Goal: Task Accomplishment & Management: Complete application form

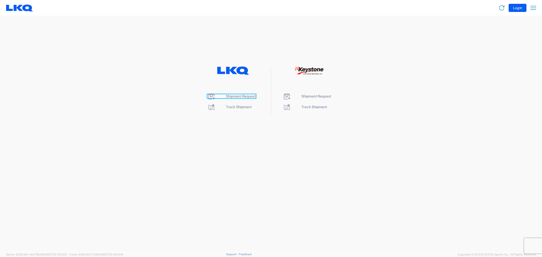
click at [240, 97] on span "Shipment Request" at bounding box center [241, 96] width 30 height 4
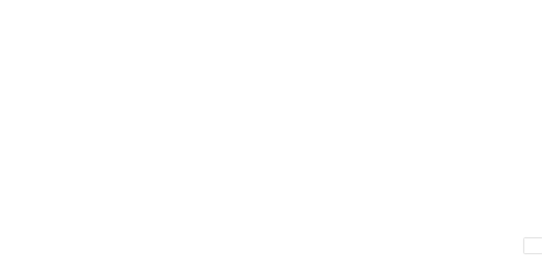
select select "FULL"
select select "LBS"
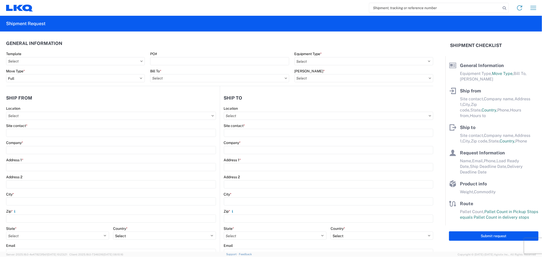
click at [397, 9] on input "search" at bounding box center [435, 8] width 132 height 10
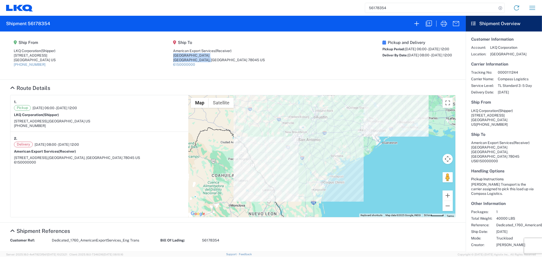
drag, startPoint x: 249, startPoint y: 62, endPoint x: 174, endPoint y: 54, distance: 75.7
click at [174, 54] on agx-shipment-main-routing-info "Ship From LKQ Corporation (Shipper) 1710 W Mount Houston Rd Houston, TX 77038 U…" at bounding box center [233, 56] width 446 height 38
copy address "901 Carriers Dr Industrial Park Laredo, TX 78045 US"
click at [400, 8] on input "56178354" at bounding box center [431, 8] width 132 height 10
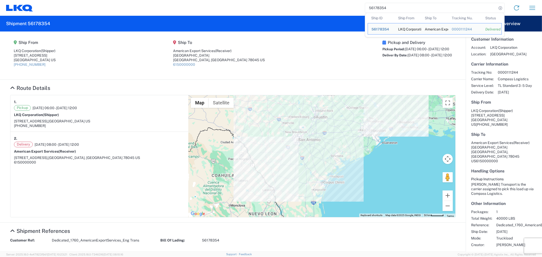
drag, startPoint x: 387, startPoint y: 8, endPoint x: 343, endPoint y: 6, distance: 44.3
click at [346, 7] on div "56178354 Ship ID Ship From Ship To Tracking Nu. Status Ship ID 56178354 Ship Fr…" at bounding box center [286, 8] width 507 height 12
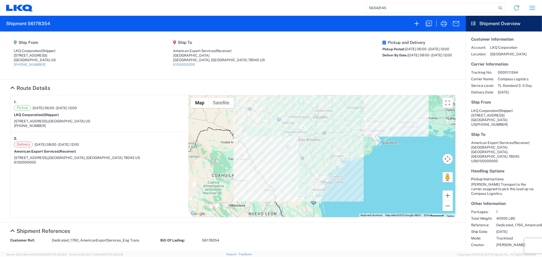
type input "56342145"
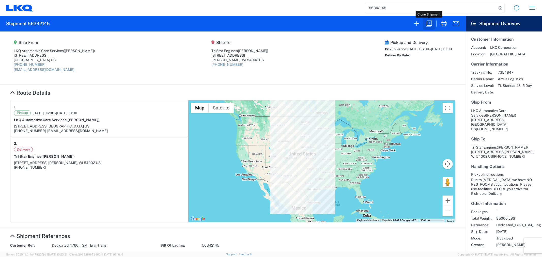
click at [428, 23] on icon "button" at bounding box center [429, 24] width 8 height 8
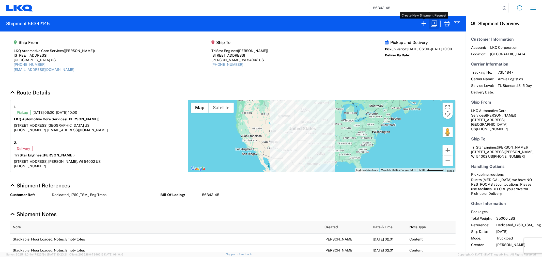
select select "STDV"
select select "TX"
select select "US"
select select "LBS"
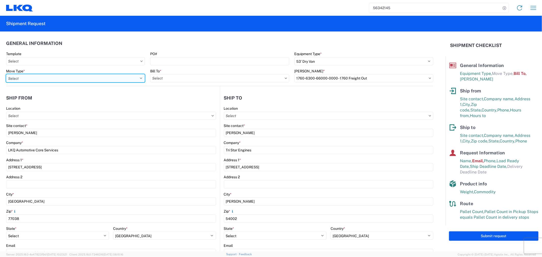
click at [91, 74] on select "Select Full Partial TL" at bounding box center [75, 78] width 139 height 8
select select "FULL"
click at [6, 74] on select "Select Full Partial TL" at bounding box center [75, 78] width 139 height 8
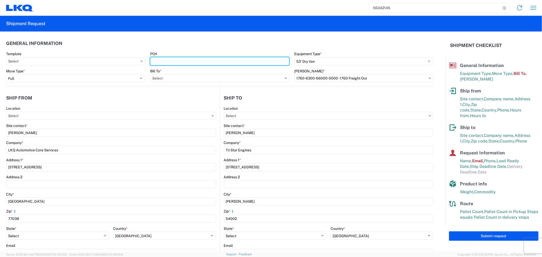
click at [168, 60] on input "PO#" at bounding box center [219, 61] width 139 height 8
type input "ENG-09082025"
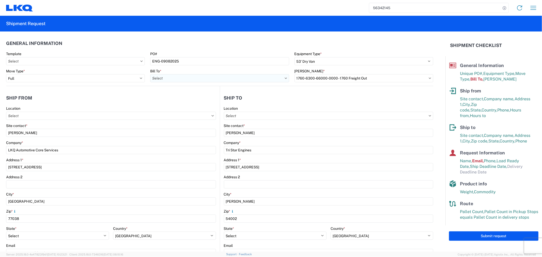
click at [159, 77] on input "Bill To *" at bounding box center [219, 78] width 139 height 8
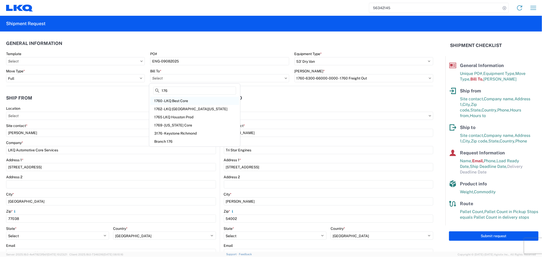
type input "176"
click at [188, 100] on div "1760 - LKQ Best Core" at bounding box center [194, 101] width 89 height 8
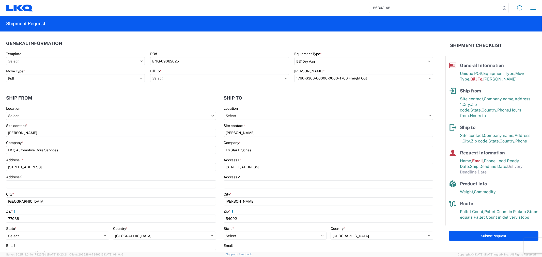
type input "1760 - LKQ Best Core"
click at [321, 80] on input "Bill Code *" at bounding box center [364, 78] width 139 height 8
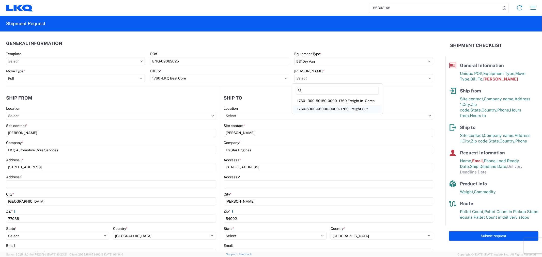
click at [324, 108] on div "1760-6300-66000-0000 - 1760 Freight Out" at bounding box center [337, 109] width 89 height 8
type input "1760-6300-66000-0000 - 1760 Freight Out"
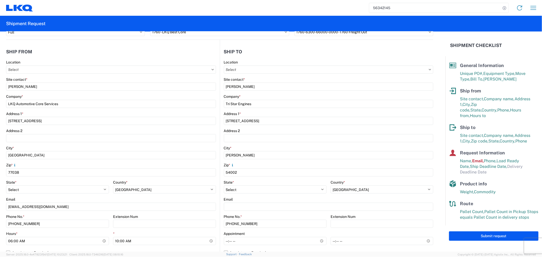
scroll to position [56, 0]
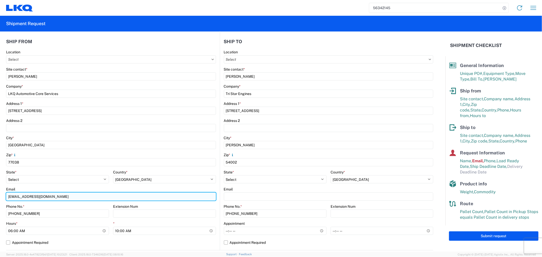
drag, startPoint x: 62, startPoint y: 196, endPoint x: 7, endPoint y: 192, distance: 55.1
click at [7, 193] on input "oxdavila@lkqcorp.com" at bounding box center [111, 197] width 210 height 8
drag, startPoint x: 58, startPoint y: 198, endPoint x: 23, endPoint y: 195, distance: 34.7
click at [23, 195] on input "acgarcia@lkqcorp.com" at bounding box center [111, 197] width 210 height 8
drag, startPoint x: 26, startPoint y: 196, endPoint x: -24, endPoint y: 196, distance: 50.6
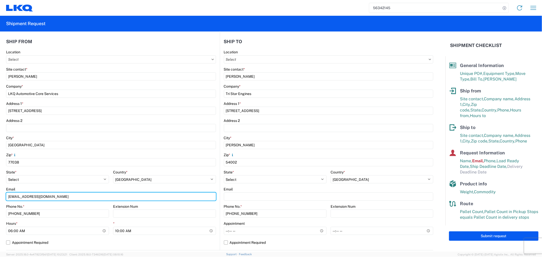
click at [0, 196] on html "56342145 Home Shipment request Shipment tracking Shipment Request General Infor…" at bounding box center [271, 128] width 542 height 257
type input "acgarcia@lkqcorp.com; oxdavila@lkqcorp.com"
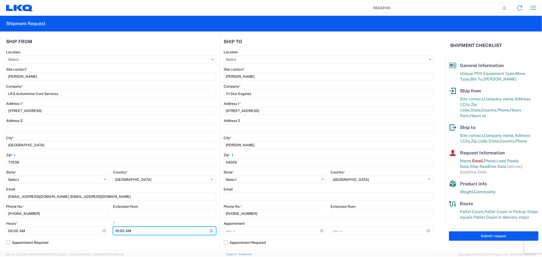
click at [117, 229] on input "10:00:00" at bounding box center [164, 231] width 103 height 8
type input "11:00"
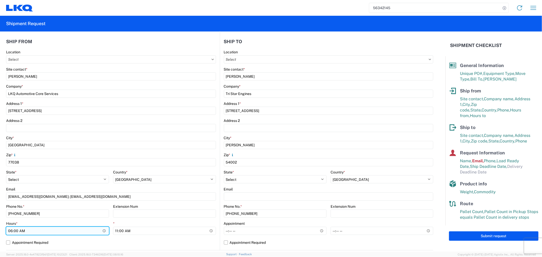
click at [72, 230] on input "06:00:00" at bounding box center [57, 231] width 103 height 8
type input "07:00"
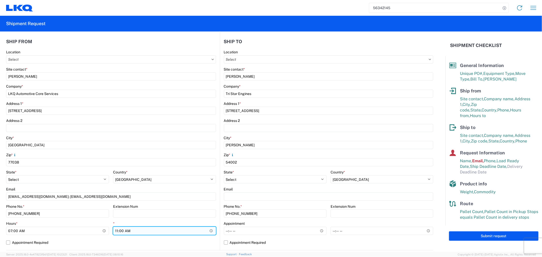
click at [178, 227] on input "11:00" at bounding box center [164, 231] width 103 height 8
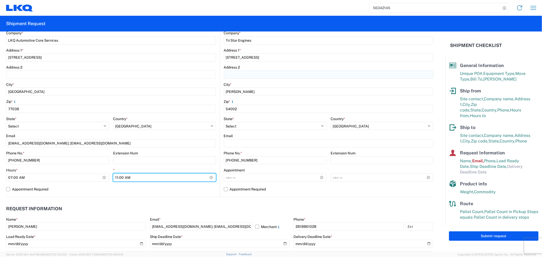
scroll to position [169, 0]
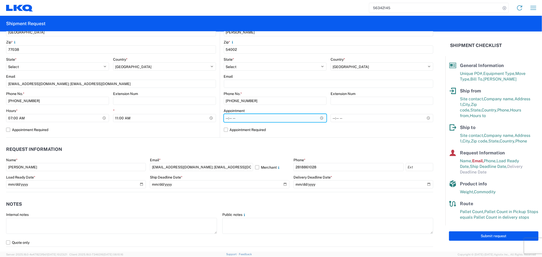
click at [237, 119] on input "Hours *" at bounding box center [275, 118] width 103 height 8
click at [248, 128] on label "Appointment Required" at bounding box center [329, 130] width 210 height 8
click at [0, 0] on input "Appointment Required" at bounding box center [0, 0] width 0 height 0
select select "US"
click at [234, 119] on input "Hours *" at bounding box center [329, 118] width 210 height 8
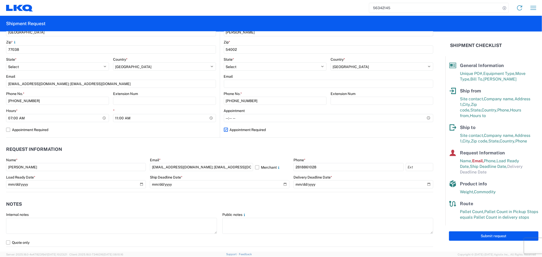
click at [230, 128] on label "Appointment Required" at bounding box center [329, 130] width 210 height 8
click at [0, 0] on input "Appointment Required" at bounding box center [0, 0] width 0 height 0
select select "WI"
select select "US"
click at [232, 116] on input "Hours *" at bounding box center [275, 118] width 103 height 8
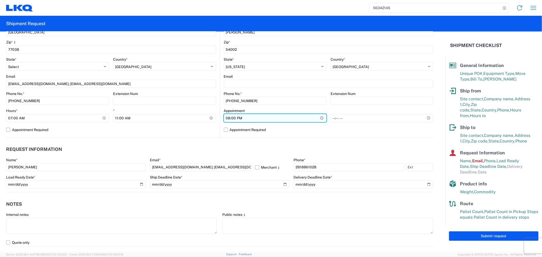
type input "08:00"
click at [293, 130] on label "Appointment Required" at bounding box center [329, 130] width 210 height 8
click at [0, 0] on input "Appointment Required" at bounding box center [0, 0] width 0 height 0
select select "WI"
select select "US"
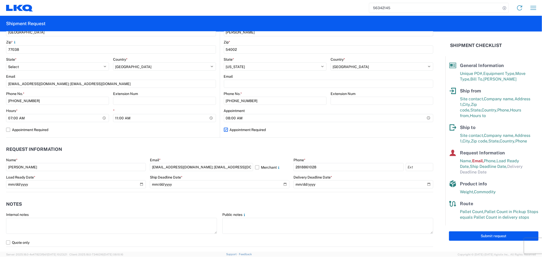
click at [226, 132] on label "Appointment Required" at bounding box center [329, 130] width 210 height 8
click at [0, 0] on input "Appointment Required" at bounding box center [0, 0] width 0 height 0
select select "WI"
select select "US"
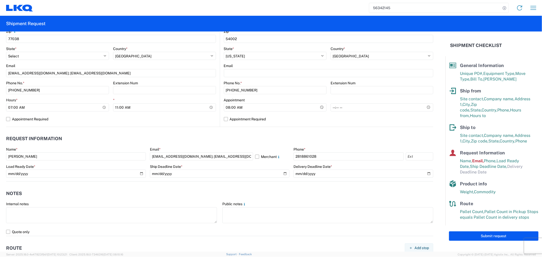
scroll to position [198, 0]
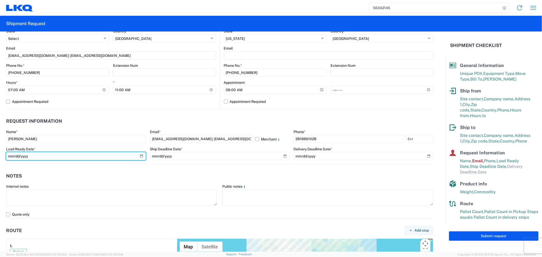
click at [139, 156] on input "2025-09-03" at bounding box center [76, 156] width 140 height 8
type input "2025-09-08"
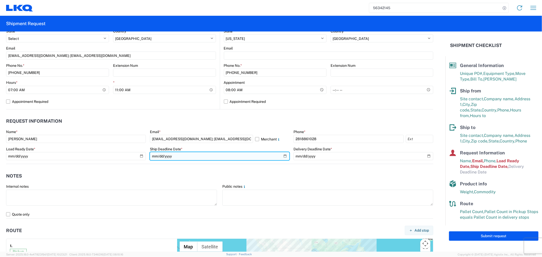
click at [283, 156] on input "2025-09-03" at bounding box center [220, 156] width 140 height 8
type input "2025-09-08"
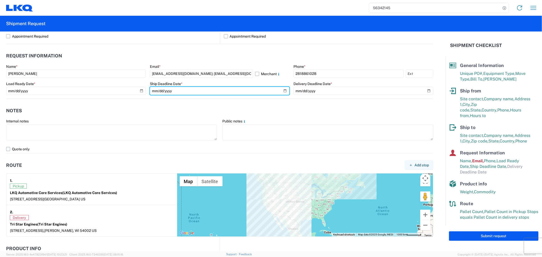
scroll to position [254, 0]
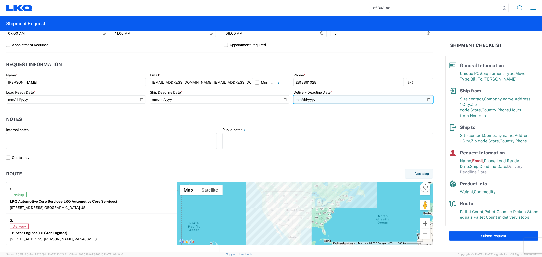
click at [426, 100] on input "date" at bounding box center [364, 100] width 140 height 8
type input "2025-09-10"
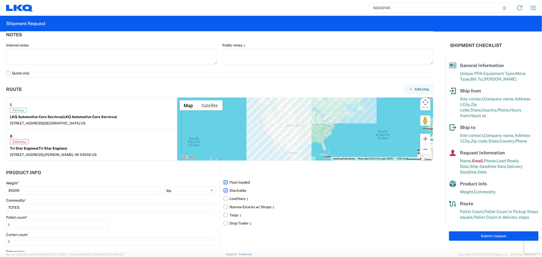
scroll to position [367, 0]
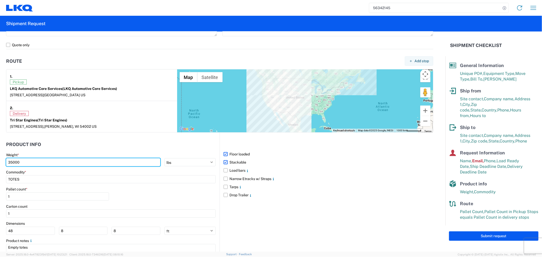
drag, startPoint x: 40, startPoint y: 159, endPoint x: -16, endPoint y: 153, distance: 56.0
click at [0, 153] on html "56342145 Home Shipment request Shipment tracking Shipment Request General Infor…" at bounding box center [271, 128] width 542 height 257
type input "42000"
drag, startPoint x: 50, startPoint y: 180, endPoint x: -23, endPoint y: 178, distance: 73.2
click at [0, 178] on html "56342145 Home Shipment request Shipment tracking Shipment Request General Infor…" at bounding box center [271, 128] width 542 height 257
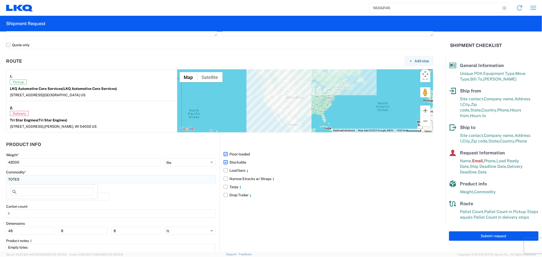
click at [36, 178] on input "TOTES" at bounding box center [111, 179] width 210 height 8
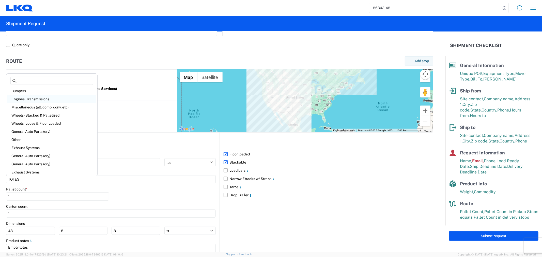
click at [35, 97] on div "Engines, Transmissions" at bounding box center [51, 99] width 89 height 8
type input "Engines, Transmissions"
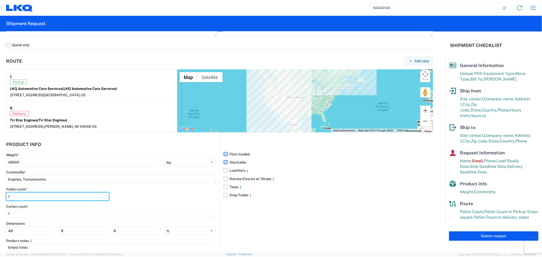
click at [28, 199] on input "1" at bounding box center [57, 197] width 103 height 8
type input "20"
click at [237, 163] on label "Stackable" at bounding box center [329, 162] width 210 height 8
click at [0, 0] on input "Stackable" at bounding box center [0, 0] width 0 height 0
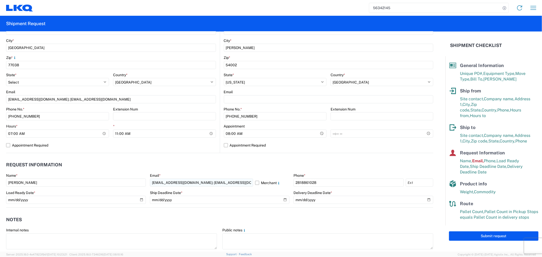
scroll to position [163, 0]
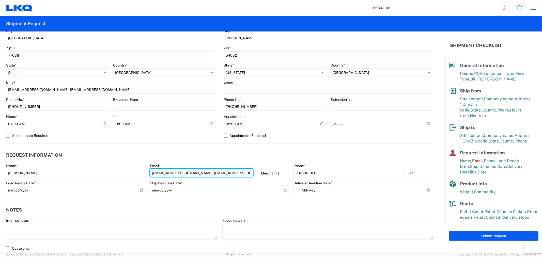
click at [227, 174] on input "acgarcia@lkqcorp.com; oxdavila@lkqcorp.com" at bounding box center [201, 173] width 103 height 8
type input "acgarcia@lkqcorp.com"
click at [302, 214] on header "Notes" at bounding box center [219, 209] width 427 height 11
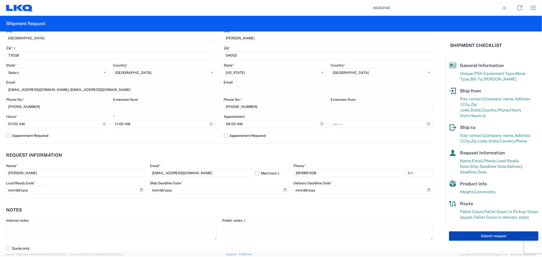
click at [460, 232] on button "Submit request" at bounding box center [493, 236] width 89 height 9
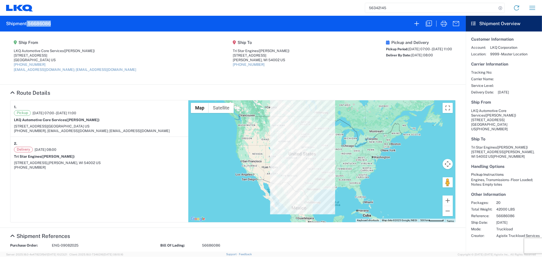
drag, startPoint x: 51, startPoint y: 23, endPoint x: 27, endPoint y: 26, distance: 24.8
click at [27, 26] on agx-form-header "Shipment 56686086" at bounding box center [233, 24] width 466 height 16
click at [428, 26] on icon "button" at bounding box center [429, 24] width 8 height 8
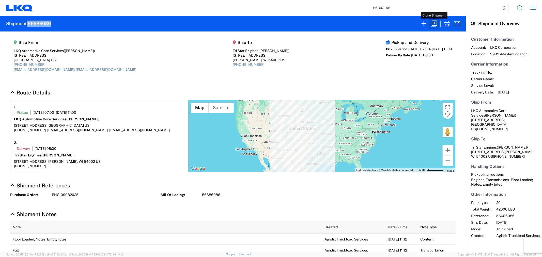
select select "STDV"
select select "FULL"
select select "TX"
select select "US"
select select "WI"
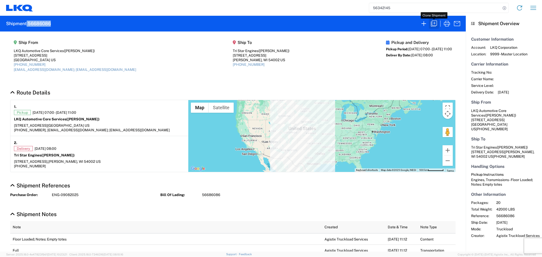
select select "US"
select select "LBS"
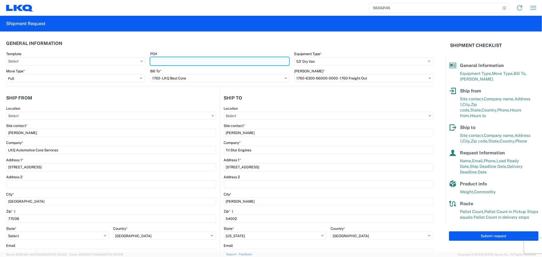
click at [188, 59] on input "PO#" at bounding box center [219, 61] width 139 height 8
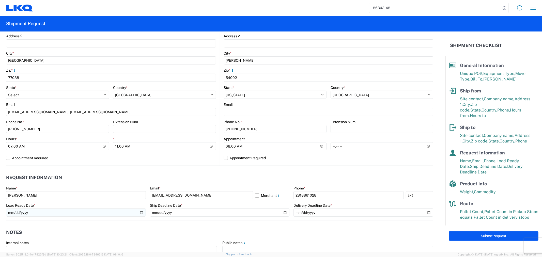
type input "ENG-09092025"
click at [139, 210] on input "2025-09-08" at bounding box center [76, 213] width 140 height 8
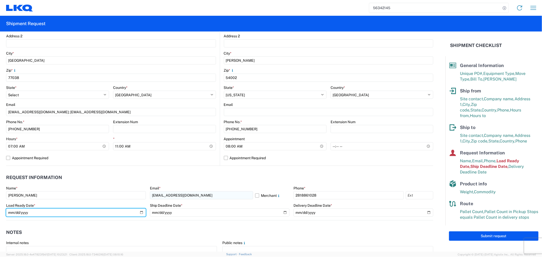
type input "2025-09-09"
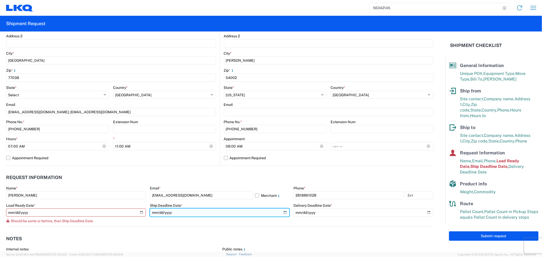
click at [280, 212] on input "2025-09-08" at bounding box center [220, 213] width 140 height 8
type input "2025-09-09"
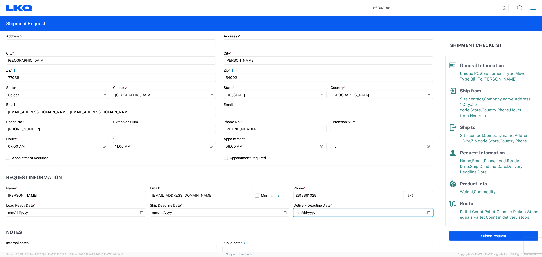
drag, startPoint x: 426, startPoint y: 212, endPoint x: 413, endPoint y: 205, distance: 14.3
click at [425, 212] on input "2025-09-10" at bounding box center [364, 213] width 140 height 8
type input "2025-09-11"
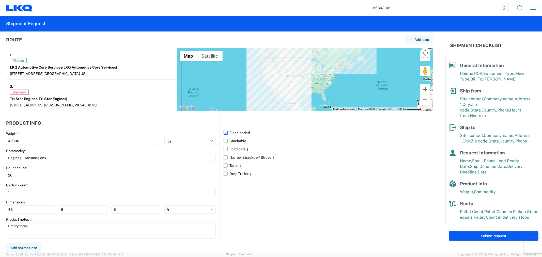
scroll to position [389, 0]
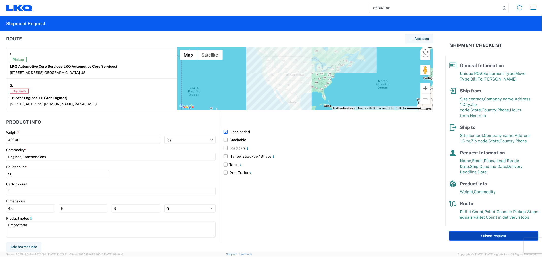
click at [466, 232] on button "Submit request" at bounding box center [493, 236] width 89 height 9
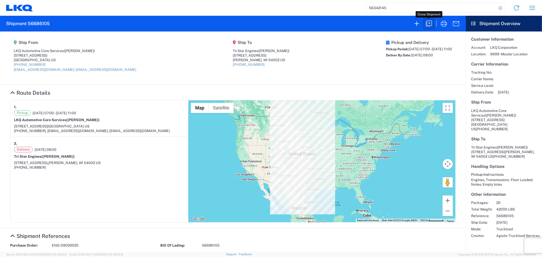
click at [428, 24] on icon "button" at bounding box center [429, 24] width 8 height 8
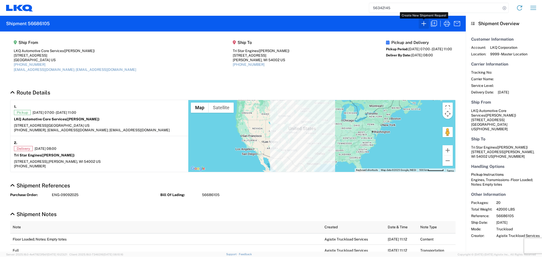
select select "STDV"
select select "FULL"
select select "TX"
select select "US"
select select "WI"
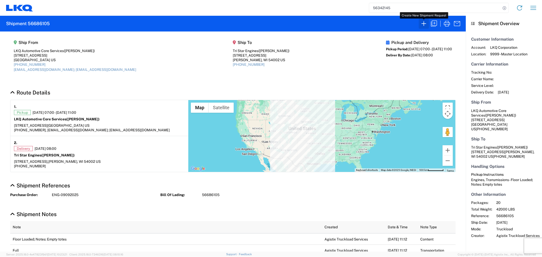
select select "US"
select select "LBS"
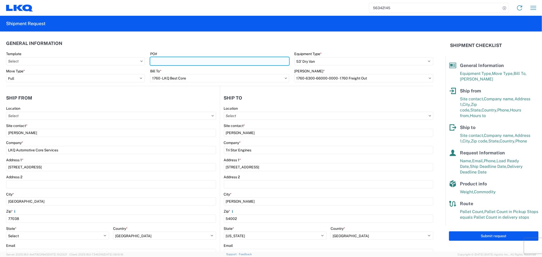
click at [195, 63] on input "PO#" at bounding box center [219, 61] width 139 height 8
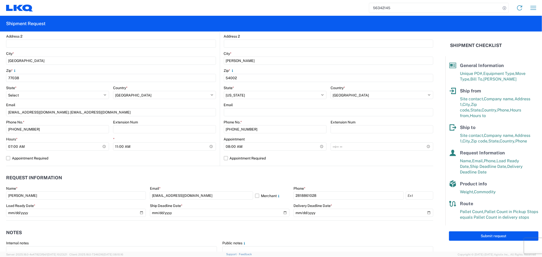
scroll to position [141, 0]
type input "ENG-09102025"
click at [142, 212] on input "2025-09-09" at bounding box center [76, 213] width 140 height 8
type input "2025-09-10"
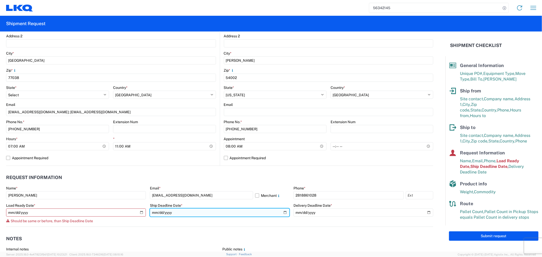
click at [282, 212] on input "2025-09-09" at bounding box center [220, 213] width 140 height 8
type input "2025-09-10"
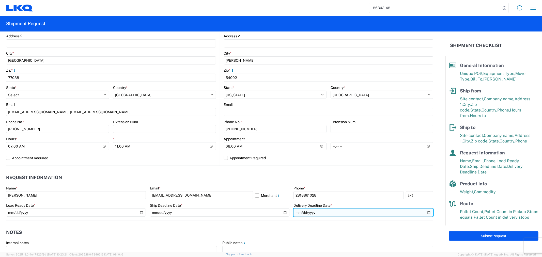
click at [424, 212] on input "2025-09-11" at bounding box center [364, 213] width 140 height 8
type input "2025-09-12"
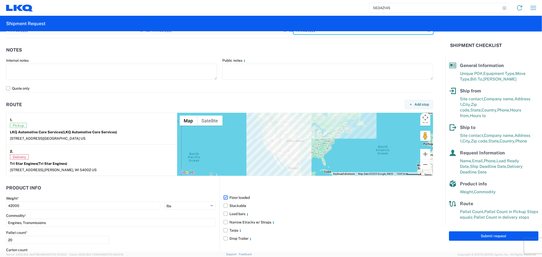
scroll to position [339, 0]
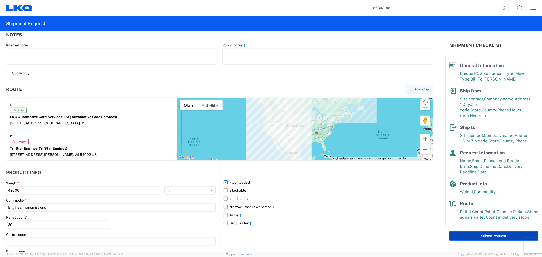
click at [468, 232] on button "Submit request" at bounding box center [493, 236] width 89 height 9
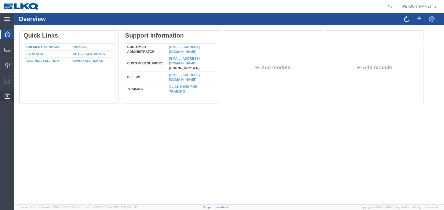
click at [0, 0] on span "Location Appointment" at bounding box center [0, 0] width 0 height 0
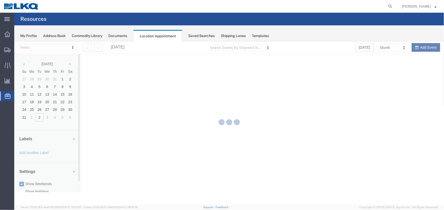
select select "27634"
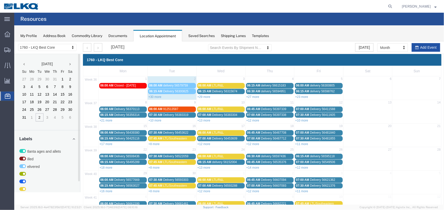
click at [424, 47] on button "Add Event" at bounding box center [425, 47] width 28 height 9
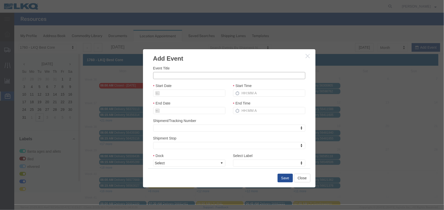
click at [227, 74] on input "Event Title" at bounding box center [229, 75] width 152 height 7
type input "56686086 - Tri Star E."
click at [181, 94] on input "Start Date" at bounding box center [189, 92] width 72 height 7
click at [166, 126] on td "8" at bounding box center [164, 125] width 8 height 8
click at [244, 93] on input "Start Time" at bounding box center [269, 92] width 72 height 7
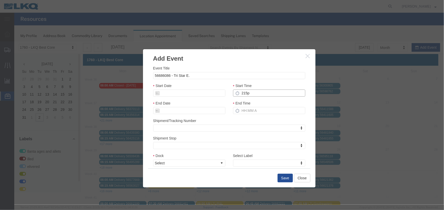
type input "215p"
click at [192, 162] on select "Select 1760 - LKQ Best Core 1760 - Outbound Loads" at bounding box center [189, 163] width 72 height 7
select select "1"
click at [153, 160] on select "Select 1760 - LKQ Best Core 1760 - Outbound Loads" at bounding box center [189, 163] width 72 height 7
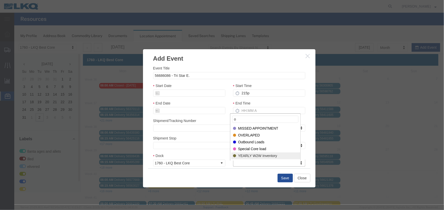
type input "o"
select select "80"
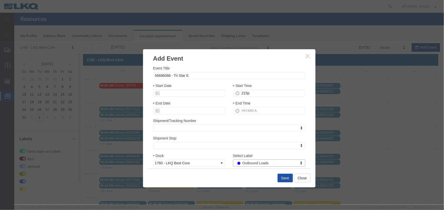
click at [283, 177] on button "Save" at bounding box center [284, 178] width 15 height 9
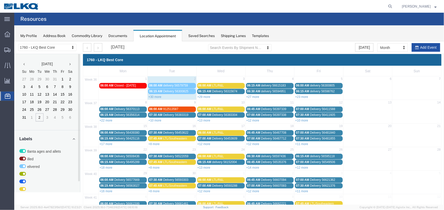
click at [418, 50] on button "Add Event" at bounding box center [425, 47] width 28 height 9
select select
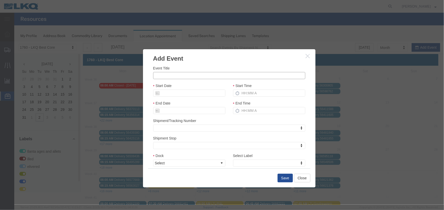
click at [181, 73] on input "Event Title" at bounding box center [229, 75] width 152 height 7
type input "56686105 - Tri Star E."
click at [186, 93] on input "Start Date" at bounding box center [189, 92] width 72 height 7
drag, startPoint x: 170, startPoint y: 126, endPoint x: 184, endPoint y: 124, distance: 13.3
click at [172, 126] on td "9" at bounding box center [172, 125] width 8 height 8
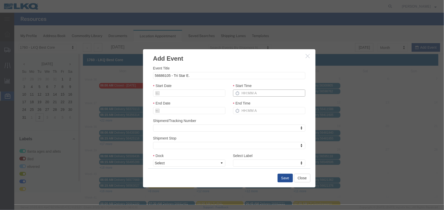
click at [247, 94] on input "Start Time" at bounding box center [269, 92] width 72 height 7
type input "215p"
click at [181, 163] on select "Select 1760 - LKQ Best Core 1760 - Outbound Loads" at bounding box center [189, 163] width 72 height 7
select select "1"
click at [153, 160] on select "Select 1760 - LKQ Best Core 1760 - Outbound Loads" at bounding box center [189, 163] width 72 height 7
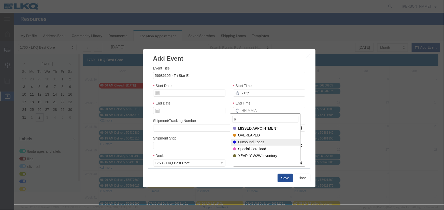
type input "o"
select select "80"
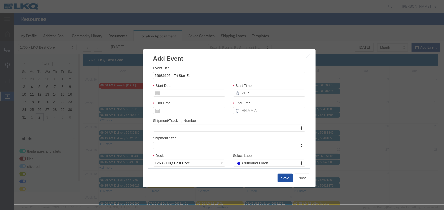
click at [280, 178] on button "Save" at bounding box center [284, 178] width 15 height 9
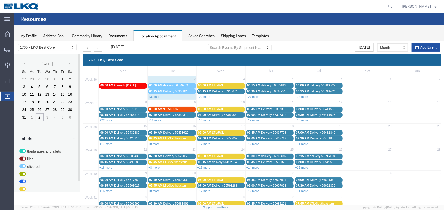
click at [429, 47] on button "Add Event" at bounding box center [425, 47] width 28 height 9
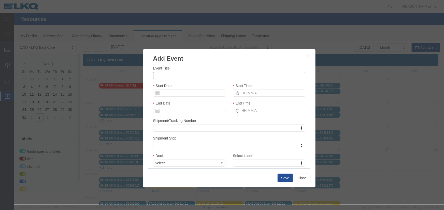
click at [177, 77] on input "Event Title" at bounding box center [229, 75] width 152 height 7
type input "56342145 - Tri Star E."
click at [168, 92] on input "Start Date" at bounding box center [189, 92] width 72 height 7
click at [181, 126] on td "10" at bounding box center [180, 125] width 8 height 8
click at [269, 95] on input "Start Time" at bounding box center [269, 92] width 72 height 7
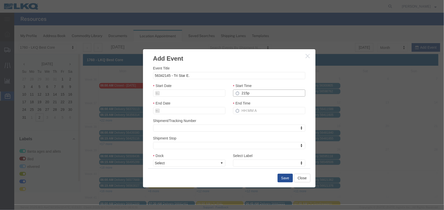
type input "215p"
click at [182, 159] on div "Dock Select 1760 - LKQ Best Core 1760 - Outbound Loads" at bounding box center [189, 160] width 72 height 14
click at [182, 162] on select "Select 1760 - LKQ Best Core 1760 - Outbound Loads" at bounding box center [189, 163] width 72 height 7
select select "1"
click at [153, 160] on select "Select 1760 - LKQ Best Core 1760 - Outbound Loads" at bounding box center [189, 163] width 72 height 7
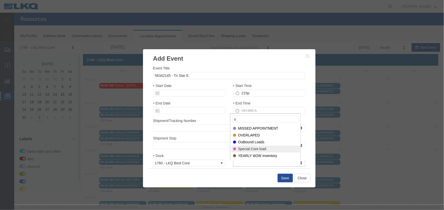
type input "o"
select select "80"
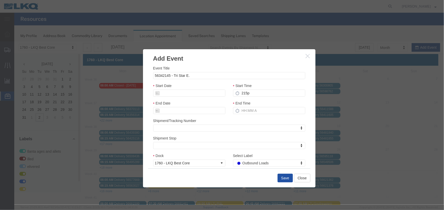
click at [282, 178] on button "Save" at bounding box center [284, 178] width 15 height 9
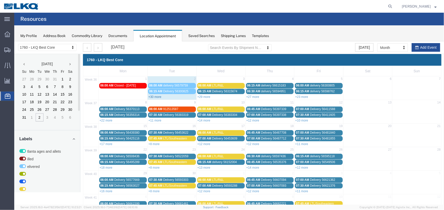
click at [153, 96] on link "+30 more" at bounding box center [154, 97] width 13 height 4
